Goal: Task Accomplishment & Management: Manage account settings

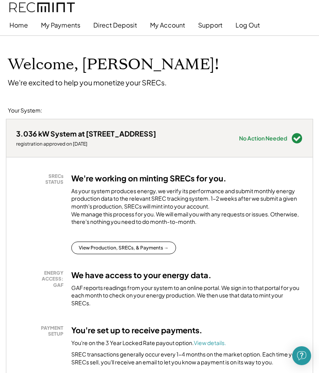
click at [163, 29] on button "My Account" at bounding box center [167, 25] width 35 height 16
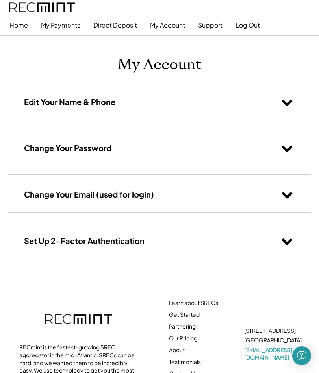
click at [165, 26] on button "My Account" at bounding box center [167, 25] width 35 height 16
click at [172, 23] on button "My Account" at bounding box center [167, 25] width 35 height 16
click at [119, 26] on button "Direct Deposit" at bounding box center [115, 25] width 44 height 16
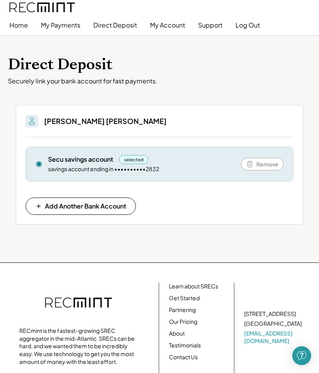
click at [127, 24] on button "Direct Deposit" at bounding box center [115, 25] width 44 height 16
click at [180, 24] on button "My Account" at bounding box center [167, 25] width 35 height 16
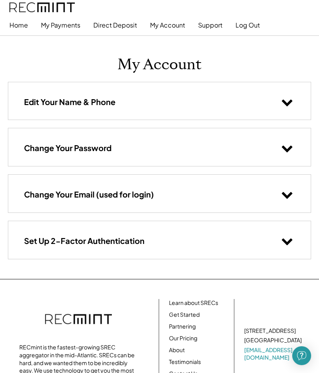
click at [28, 24] on button "Home" at bounding box center [18, 25] width 19 height 16
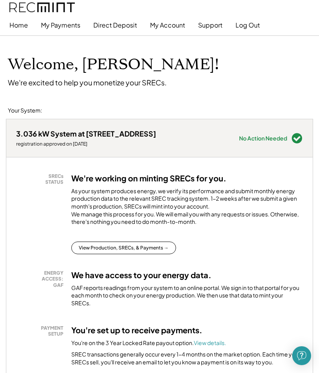
click at [122, 25] on button "Direct Deposit" at bounding box center [115, 25] width 44 height 16
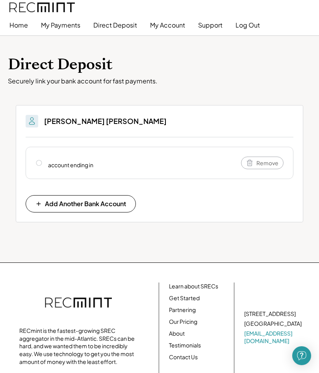
click at [73, 19] on button "My Payments" at bounding box center [60, 25] width 39 height 16
click at [76, 24] on button "My Payments" at bounding box center [60, 25] width 39 height 16
click at [73, 28] on button "My Payments" at bounding box center [60, 25] width 39 height 16
click at [73, 30] on button "My Payments" at bounding box center [60, 25] width 39 height 16
click at [75, 24] on button "My Payments" at bounding box center [60, 25] width 39 height 16
